Goal: Task Accomplishment & Management: Use online tool/utility

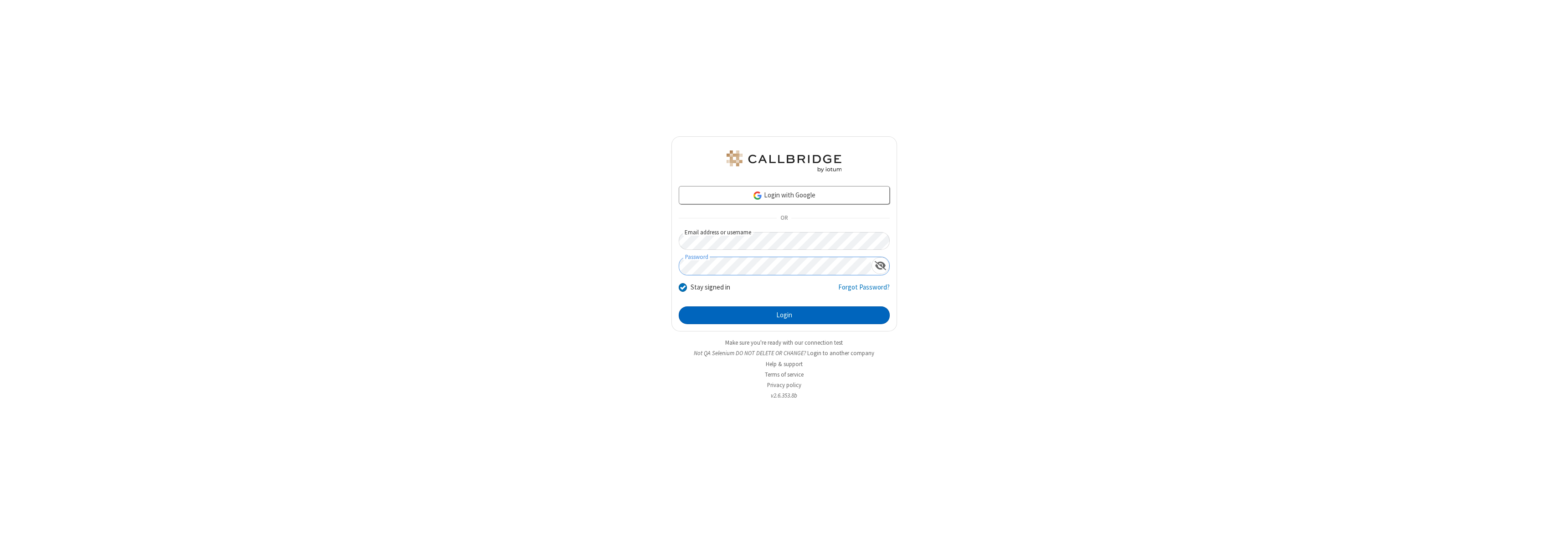
click at [784, 315] on button "Login" at bounding box center [784, 315] width 211 height 18
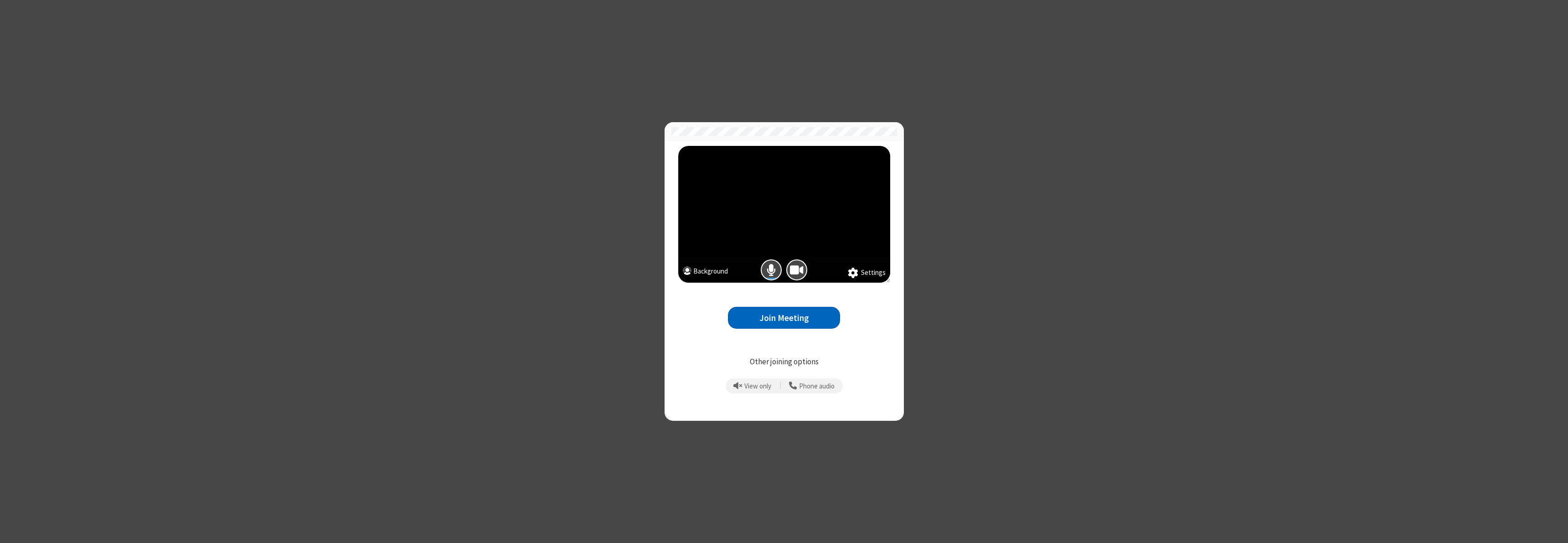
click at [784, 318] on button "Join Meeting" at bounding box center [784, 318] width 113 height 23
